Goal: Task Accomplishment & Management: Use online tool/utility

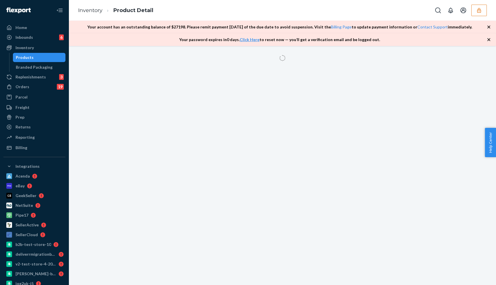
click at [477, 10] on icon "button" at bounding box center [479, 10] width 6 height 6
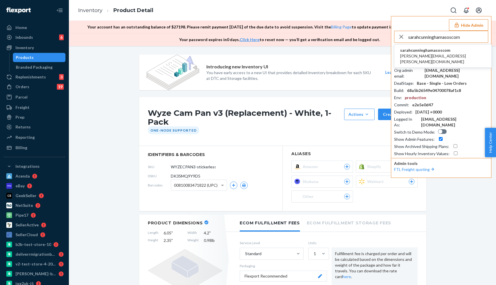
type input "sarahcunninghamasoscom"
click at [427, 51] on span "sarahcunninghamasoscom" at bounding box center [443, 50] width 86 height 6
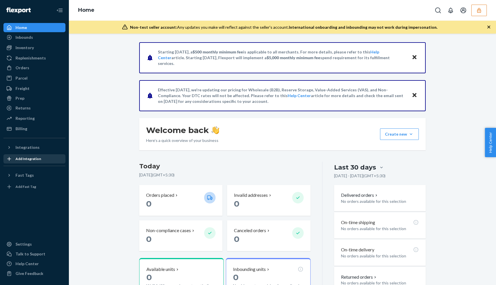
click at [30, 157] on div "Add Integration" at bounding box center [28, 158] width 26 height 5
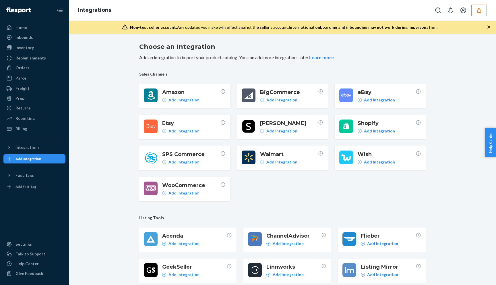
click at [130, 147] on div "Choose an Integration Add an integration to import your product catalog. You ca…" at bounding box center [282, 211] width 418 height 346
click at [482, 8] on button "button" at bounding box center [478, 10] width 15 height 11
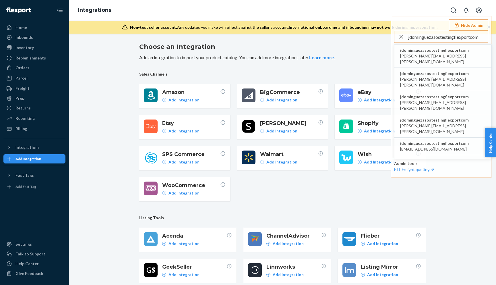
type input "jdominguezasostestingflexportcom"
click at [381, 40] on div "Choose an Integration Add an integration to import your product catalog. You ca…" at bounding box center [282, 211] width 286 height 344
click at [462, 24] on button "Hide Admin" at bounding box center [468, 24] width 39 height 11
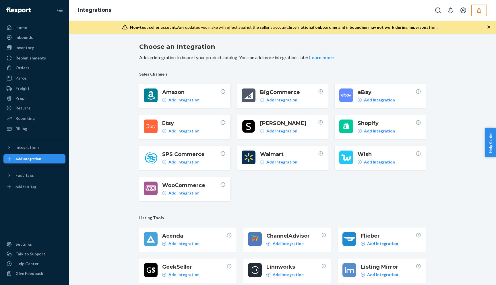
click at [475, 11] on button "button" at bounding box center [478, 10] width 15 height 11
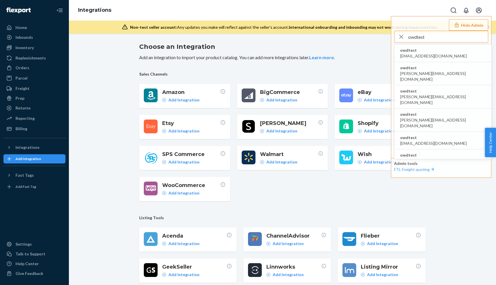
type input "owdtest"
click at [271, 200] on div "Amazon Add Integration BigCommerce Add Integration eBay Add Integration Etsy Ad…" at bounding box center [282, 142] width 286 height 117
